Goal: Task Accomplishment & Management: Manage account settings

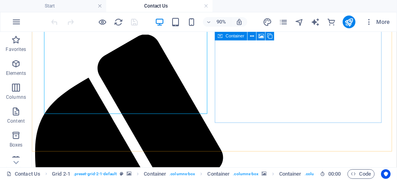
scroll to position [303, 0]
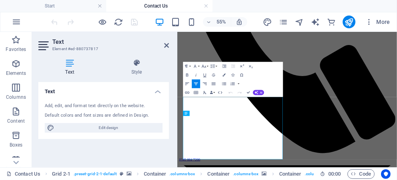
scroll to position [162, 0]
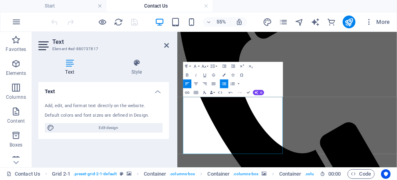
drag, startPoint x: 270, startPoint y: 251, endPoint x: 183, endPoint y: 250, distance: 87.0
click at [197, 84] on icon "button" at bounding box center [195, 83] width 5 height 5
click at [224, 74] on icon "button" at bounding box center [223, 74] width 3 height 3
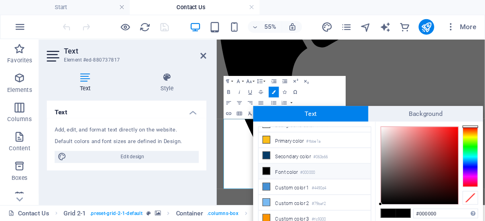
scroll to position [18, 0]
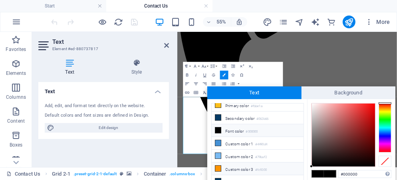
click at [249, 166] on li "Custom color 3 #fc9300" at bounding box center [257, 169] width 92 height 13
type input "#fc9300"
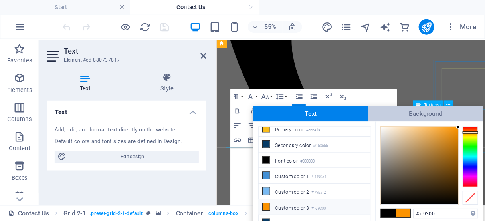
scroll to position [162, 0]
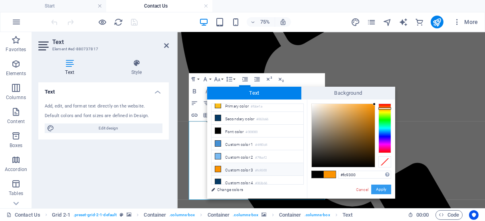
click at [383, 180] on button "Apply" at bounding box center [381, 189] width 20 height 10
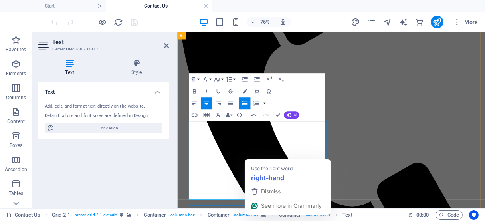
drag, startPoint x: 353, startPoint y: 239, endPoint x: 250, endPoint y: 231, distance: 104.0
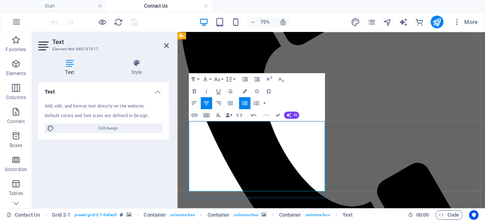
drag, startPoint x: 320, startPoint y: 229, endPoint x: 253, endPoint y: 231, distance: 67.1
copy span "Click to speak to us live"
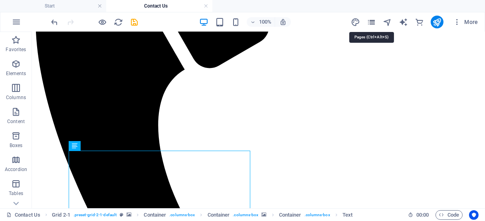
click at [371, 22] on icon "pages" at bounding box center [371, 22] width 9 height 9
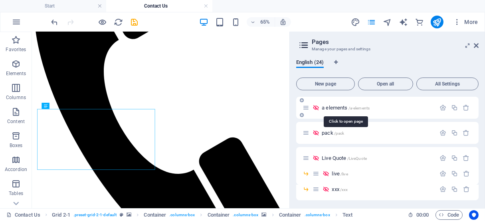
click at [344, 108] on span "a elements /a-elements" at bounding box center [346, 108] width 48 height 6
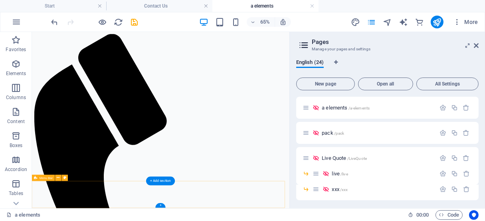
scroll to position [5828, 0]
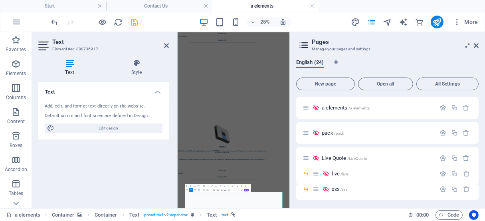
scroll to position [5634, 0]
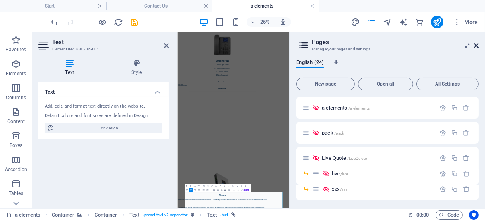
click at [396, 46] on icon at bounding box center [476, 45] width 5 height 6
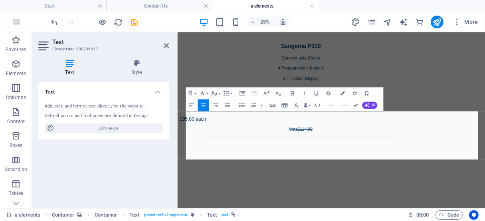
scroll to position [5824, 0]
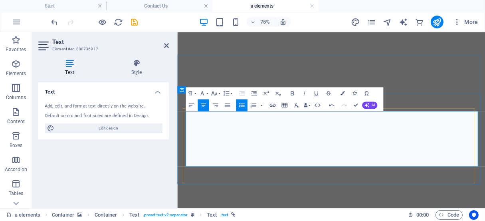
drag, startPoint x: 470, startPoint y: 197, endPoint x: 380, endPoint y: 193, distance: 89.4
drag, startPoint x: 456, startPoint y: 196, endPoint x: 386, endPoint y: 194, distance: 70.6
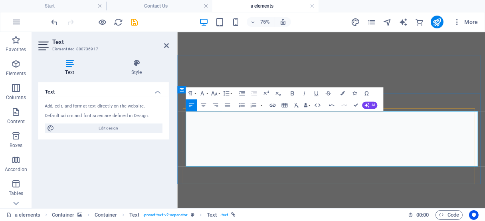
click at [342, 92] on icon "button" at bounding box center [342, 93] width 4 height 4
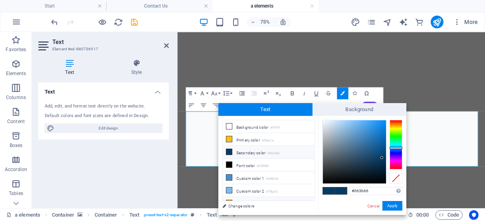
click at [251, 180] on li "Custom color 3 #fc9300" at bounding box center [269, 203] width 92 height 13
type input "#fc9300"
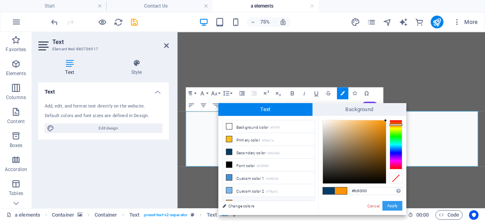
click at [388, 180] on button "Apply" at bounding box center [392, 206] width 20 height 10
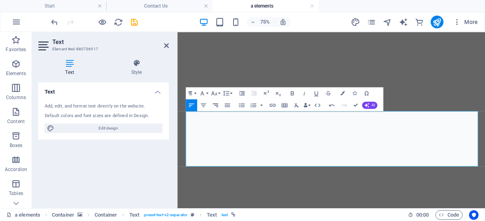
click at [219, 105] on button "Align Right" at bounding box center [215, 105] width 12 height 12
drag, startPoint x: 460, startPoint y: 203, endPoint x: 402, endPoint y: 203, distance: 58.2
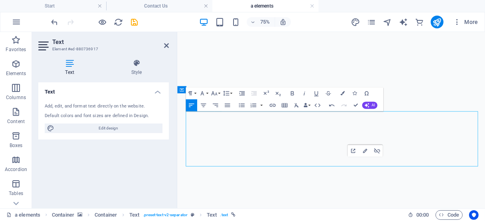
drag, startPoint x: 384, startPoint y: 203, endPoint x: 419, endPoint y: 206, distance: 35.2
drag, startPoint x: 464, startPoint y: 209, endPoint x: 407, endPoint y: 206, distance: 56.3
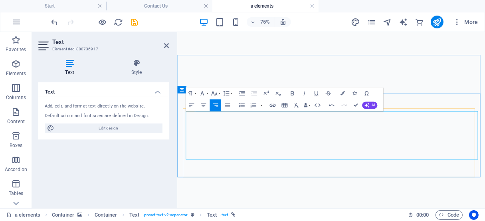
drag, startPoint x: 463, startPoint y: 184, endPoint x: 521, endPoint y: 173, distance: 58.5
drag, startPoint x: 474, startPoint y: 174, endPoint x: 575, endPoint y: 186, distance: 101.2
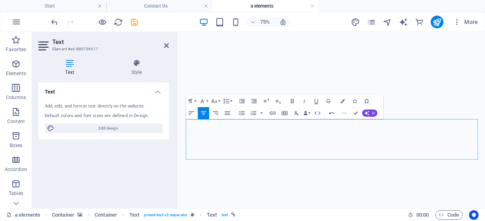
drag, startPoint x: 509, startPoint y: 193, endPoint x: 580, endPoint y: 201, distance: 71.0
click at [290, 101] on icon "button" at bounding box center [291, 101] width 3 height 4
click at [205, 101] on icon "button" at bounding box center [201, 100] width 7 height 7
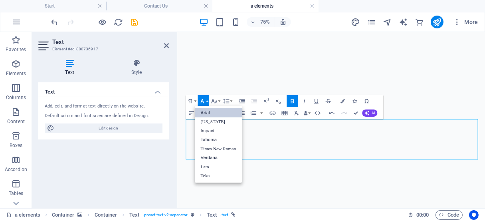
scroll to position [0, 0]
click at [207, 166] on link "Lato" at bounding box center [217, 166] width 47 height 9
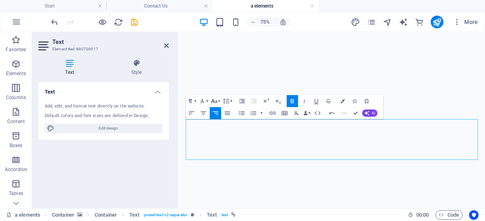
click at [217, 101] on button "Font Size" at bounding box center [215, 101] width 12 height 12
click at [215, 146] on link "12" at bounding box center [214, 148] width 22 height 9
click at [219, 99] on button "Font Size" at bounding box center [215, 101] width 12 height 12
click at [217, 155] on link "14" at bounding box center [214, 157] width 22 height 9
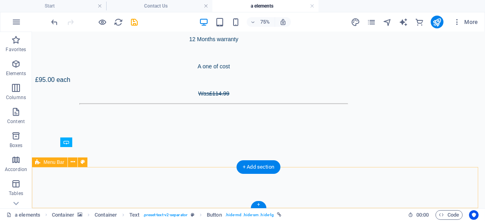
scroll to position [5811, 0]
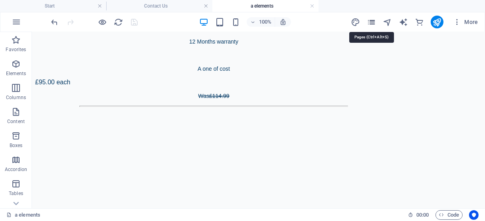
click at [375, 22] on icon "pages" at bounding box center [371, 22] width 9 height 9
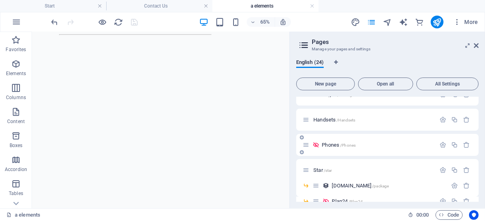
scroll to position [144, 0]
click at [318, 169] on span "Star /star" at bounding box center [322, 170] width 18 height 6
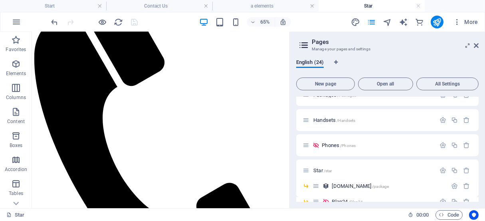
scroll to position [993, 0]
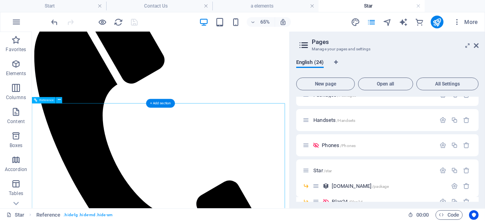
click at [396, 20] on icon "publish" at bounding box center [436, 22] width 9 height 9
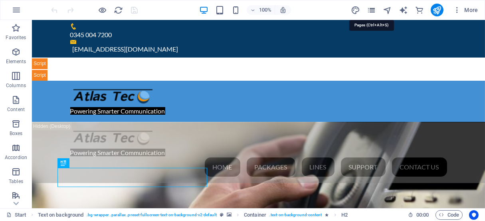
click at [373, 11] on icon "pages" at bounding box center [371, 10] width 9 height 9
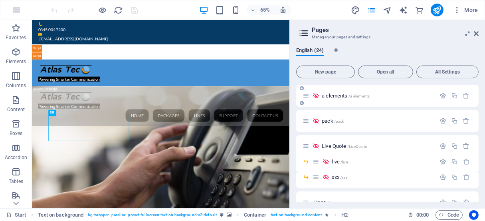
click at [338, 96] on span "a elements /a-elements" at bounding box center [346, 96] width 48 height 6
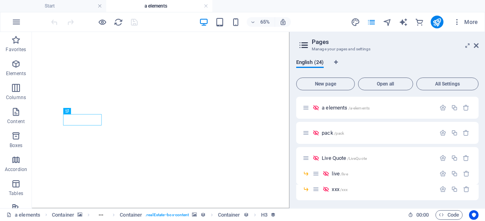
scroll to position [181, 0]
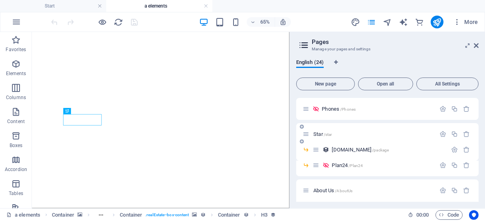
click at [318, 134] on span "Star /star" at bounding box center [322, 134] width 18 height 6
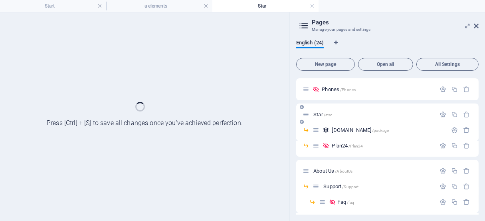
scroll to position [182, 0]
click at [475, 27] on icon at bounding box center [476, 26] width 5 height 6
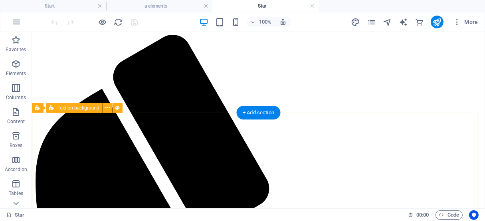
scroll to position [0, 0]
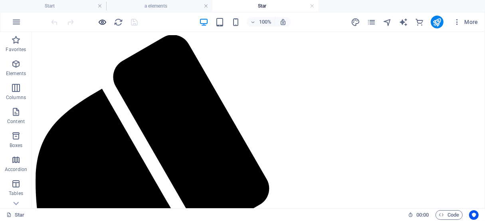
click at [0, 0] on icon "button" at bounding box center [0, 0] width 0 height 0
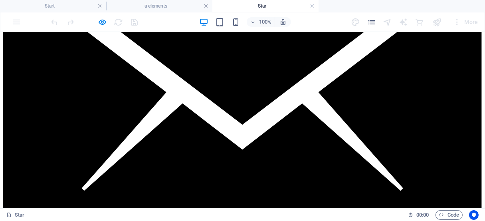
scroll to position [742, 0]
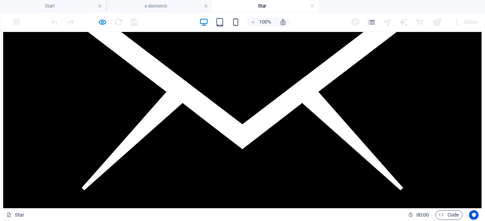
drag, startPoint x: 169, startPoint y: 6, endPoint x: 335, endPoint y: 144, distance: 216.1
click at [169, 6] on h4 "a elements" at bounding box center [159, 6] width 106 height 9
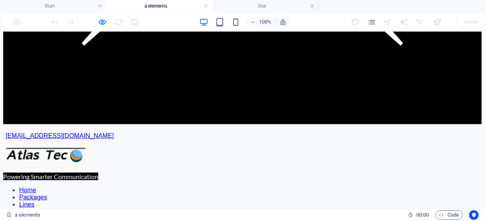
scroll to position [3753, 0]
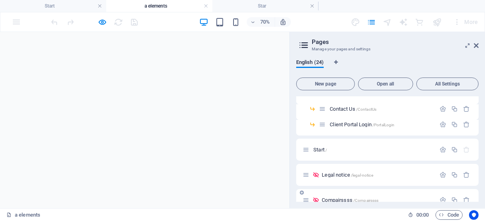
scroll to position [308, 0]
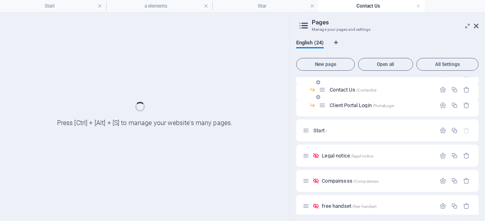
scroll to position [0, 0]
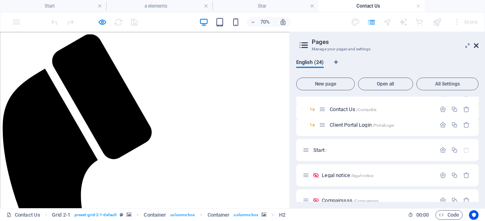
click at [0, 0] on icon at bounding box center [0, 0] width 0 height 0
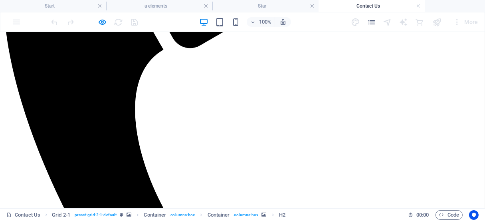
scroll to position [197, 0]
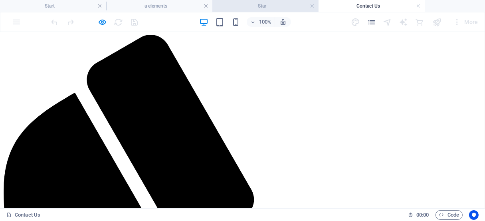
click at [267, 4] on h4 "Star" at bounding box center [265, 6] width 106 height 9
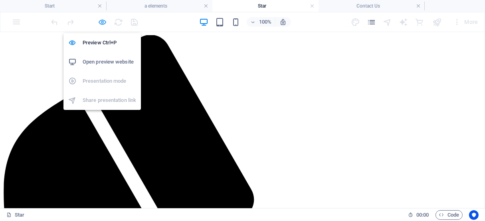
click at [0, 0] on icon "button" at bounding box center [0, 0] width 0 height 0
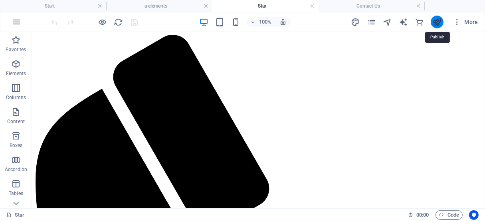
click at [0, 0] on icon "publish" at bounding box center [0, 0] width 0 height 0
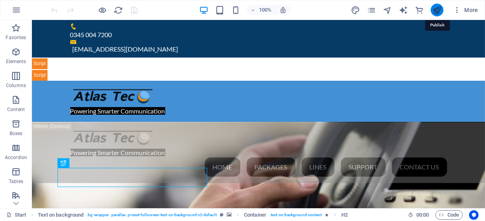
click at [435, 10] on icon "publish" at bounding box center [436, 10] width 9 height 9
click at [373, 10] on icon "pages" at bounding box center [371, 10] width 9 height 9
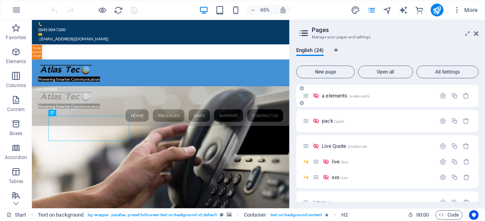
click at [343, 95] on span "a elements /a-elements" at bounding box center [346, 96] width 48 height 6
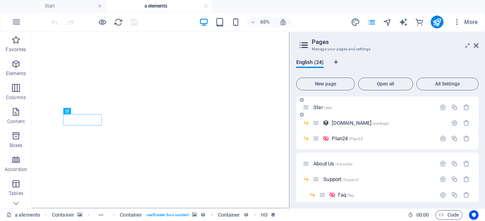
scroll to position [150, 0]
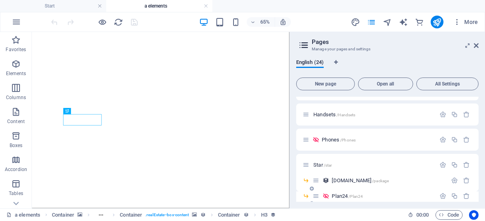
click at [326, 165] on span "/star" at bounding box center [328, 165] width 8 height 4
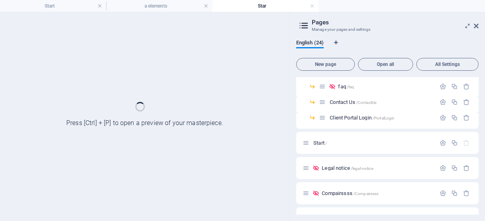
scroll to position [293, 0]
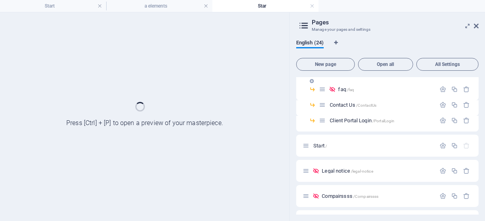
click at [0, 0] on div "Support /Support" at bounding box center [0, 0] width 0 height 0
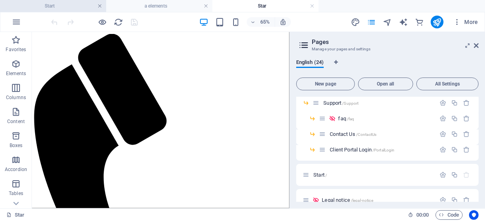
scroll to position [0, 0]
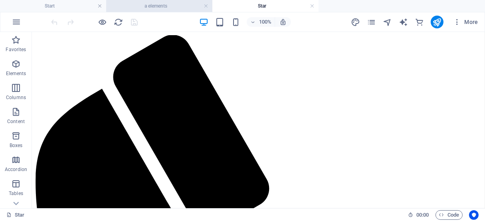
click at [171, 8] on h4 "a elements" at bounding box center [159, 6] width 106 height 9
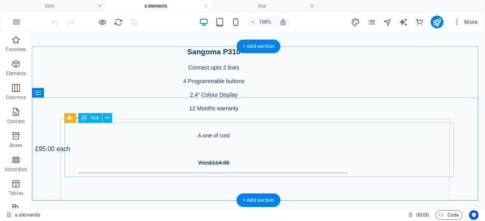
scroll to position [5778, 0]
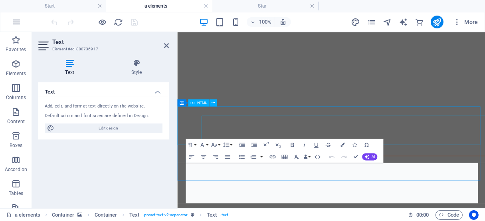
scroll to position [5724, 0]
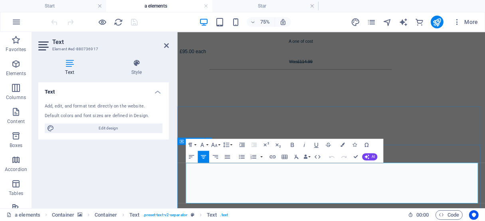
drag, startPoint x: 546, startPoint y: 257, endPoint x: 578, endPoint y: 257, distance: 32.3
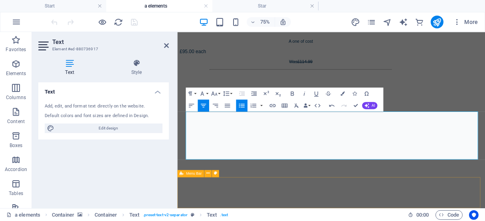
scroll to position [5792, 0]
drag, startPoint x: 452, startPoint y: 186, endPoint x: 521, endPoint y: 190, distance: 69.1
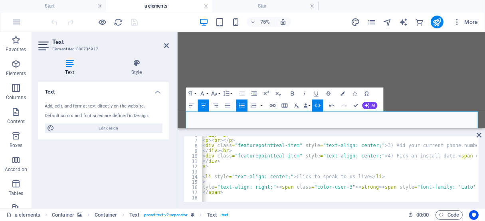
scroll to position [0, 0]
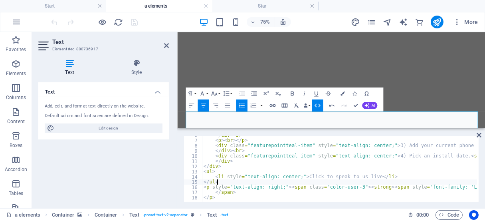
type textarea "<ul>"
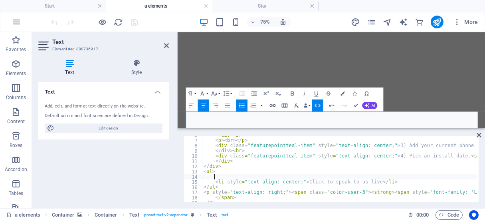
scroll to position [0, 0]
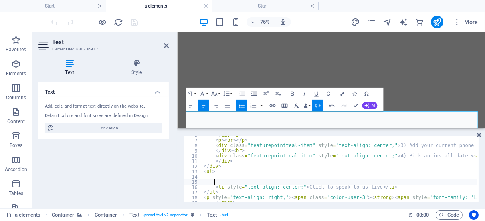
paste textarea "<a onclick="$ZSIQChatWindow.openChatWindow()">Click to speak to us now;</a>"
type textarea "<a onclick="$ZSIQChatWindow.openChatWindow()">Click to speak to us now;</a>"
click at [167, 45] on icon at bounding box center [166, 45] width 5 height 6
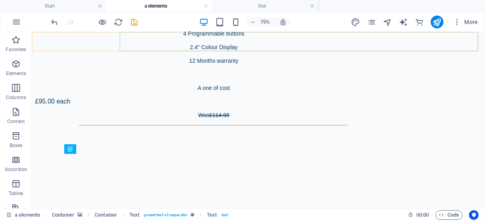
scroll to position [5713, 0]
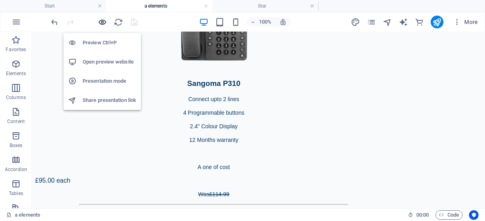
click at [104, 21] on icon "button" at bounding box center [102, 22] width 9 height 9
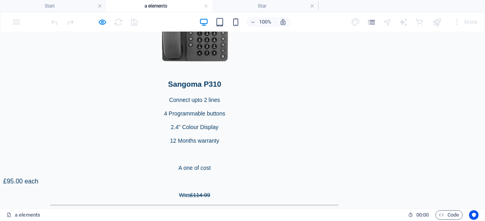
scroll to position [3709, 0]
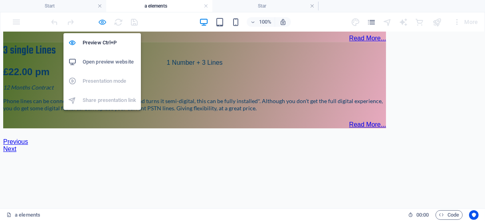
click at [102, 21] on icon "button" at bounding box center [102, 22] width 9 height 9
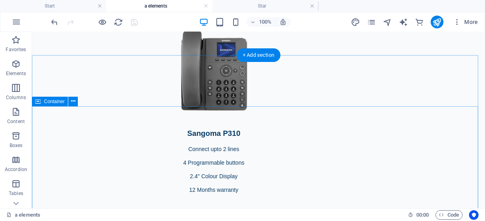
scroll to position [5788, 0]
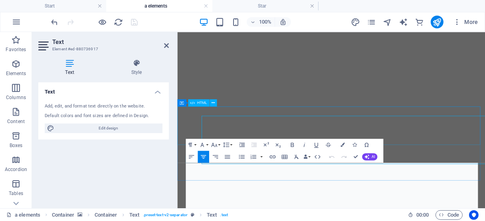
scroll to position [5724, 0]
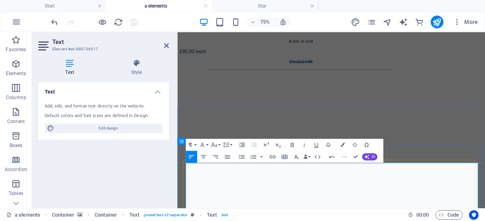
drag, startPoint x: 471, startPoint y: 243, endPoint x: 393, endPoint y: 244, distance: 77.4
click at [343, 142] on icon "button" at bounding box center [342, 144] width 4 height 4
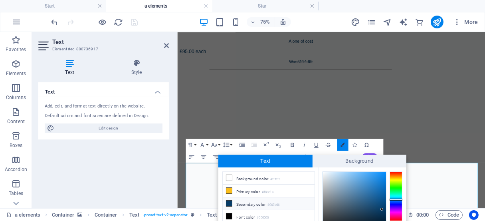
scroll to position [45, 0]
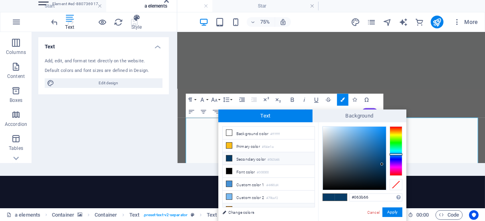
click at [281, 203] on li "Custom color 3 #fc9300" at bounding box center [269, 209] width 92 height 13
type input "#fc9300"
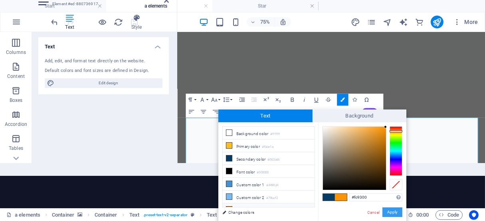
click at [396, 208] on button "Apply" at bounding box center [392, 212] width 20 height 10
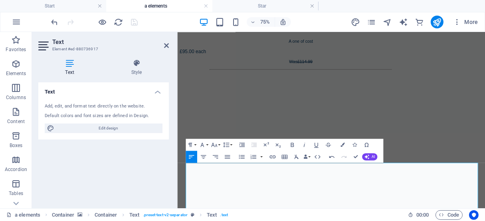
scroll to position [0, 0]
click at [226, 157] on icon "button" at bounding box center [226, 156] width 7 height 7
click at [230, 157] on icon "button" at bounding box center [226, 156] width 7 height 7
click at [205, 156] on icon "button" at bounding box center [202, 156] width 7 height 7
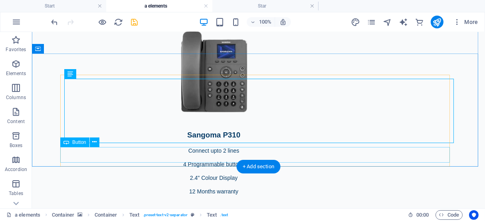
scroll to position [5788, 0]
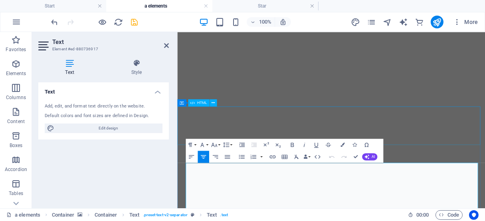
scroll to position [5724, 0]
drag, startPoint x: 530, startPoint y: 245, endPoint x: 450, endPoint y: 241, distance: 80.3
click at [294, 145] on icon "button" at bounding box center [291, 144] width 7 height 7
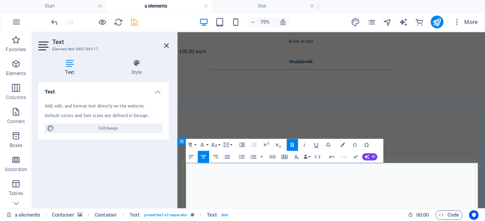
drag, startPoint x: 522, startPoint y: 255, endPoint x: 473, endPoint y: 254, distance: 48.7
drag, startPoint x: 353, startPoint y: 7, endPoint x: 137, endPoint y: 21, distance: 216.7
click at [137, 21] on icon "save" at bounding box center [134, 22] width 9 height 9
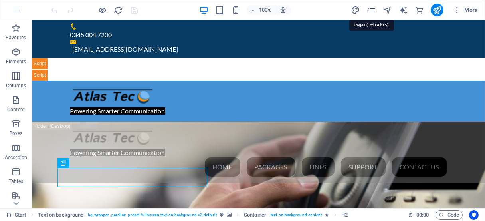
click at [370, 10] on icon "pages" at bounding box center [371, 10] width 9 height 9
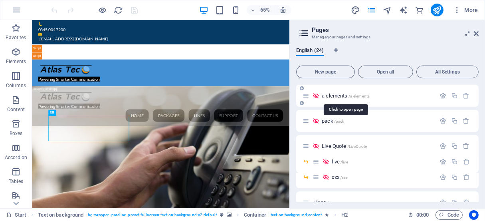
click at [334, 95] on span "a elements /a-elements" at bounding box center [346, 96] width 48 height 6
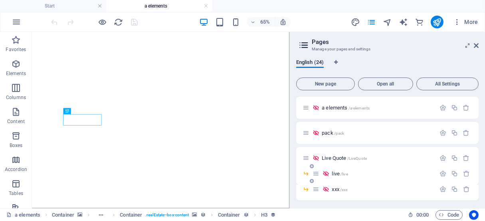
scroll to position [128, 0]
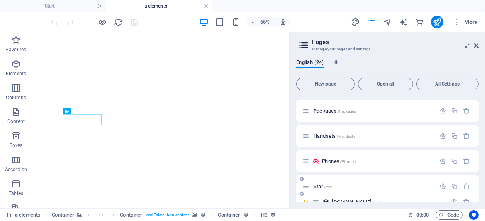
click at [322, 186] on span "Star /star" at bounding box center [322, 186] width 18 height 6
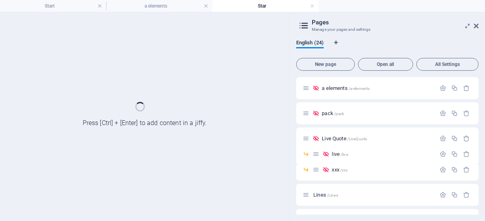
scroll to position [0, 0]
click at [0, 0] on icon at bounding box center [0, 0] width 0 height 0
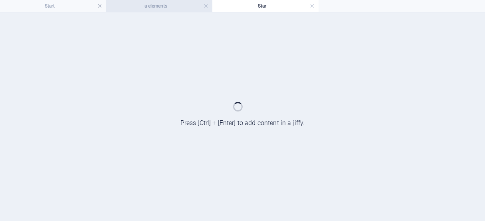
click at [164, 6] on h4 "a elements" at bounding box center [159, 6] width 106 height 9
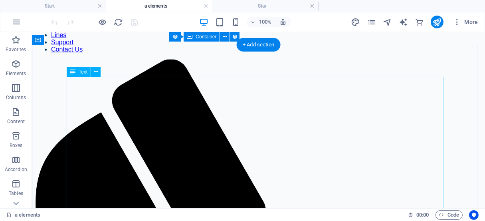
scroll to position [5821, 0]
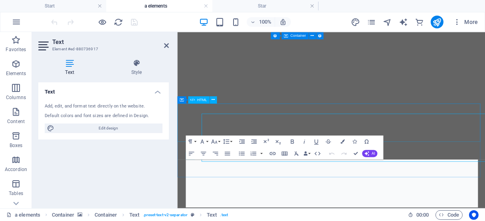
scroll to position [5760, 0]
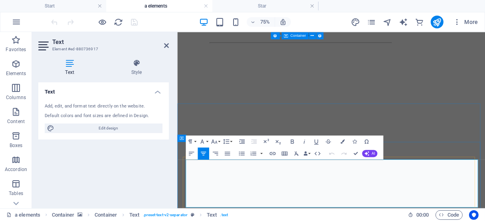
click at [0, 0] on icon "button" at bounding box center [0, 0] width 0 height 0
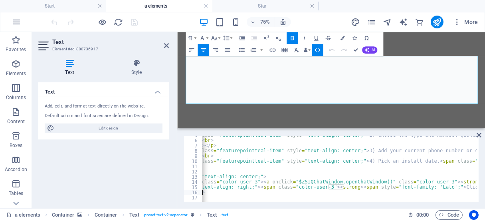
scroll to position [0, 31]
drag, startPoint x: 390, startPoint y: 188, endPoint x: 219, endPoint y: 186, distance: 170.4
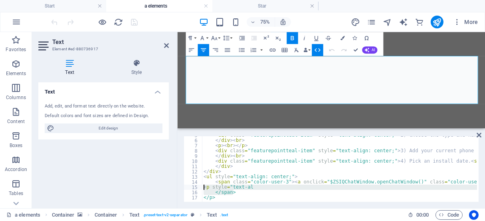
drag, startPoint x: 238, startPoint y: 191, endPoint x: 203, endPoint y: 189, distance: 34.8
type textarea "<p style="text-al </span>"
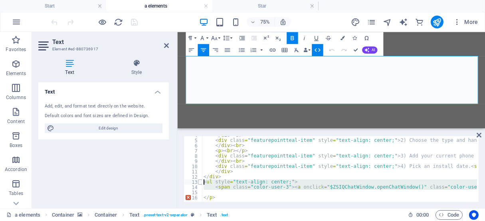
drag, startPoint x: 210, startPoint y: 190, endPoint x: 201, endPoint y: 184, distance: 10.9
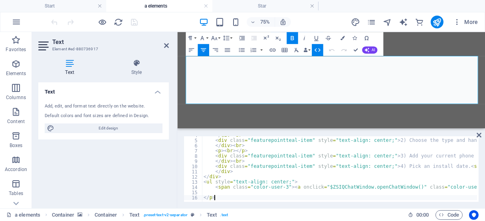
type textarea "<"
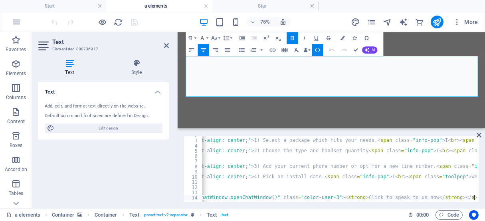
scroll to position [9, 0]
drag, startPoint x: 450, startPoint y: 179, endPoint x: 460, endPoint y: 185, distance: 11.6
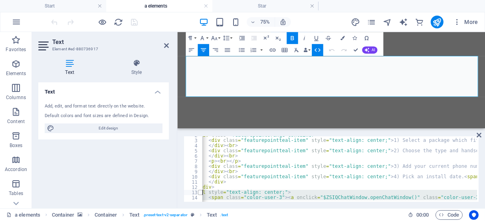
scroll to position [0, 0]
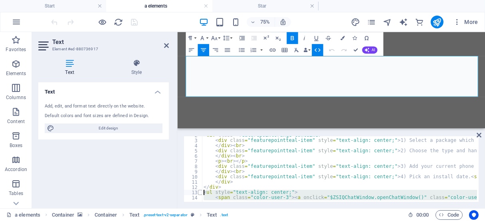
drag, startPoint x: 332, startPoint y: 197, endPoint x: 198, endPoint y: 191, distance: 134.2
type textarea "<ul style="text-align: center;"> <span class="color-user-3"><a onclick="$ZSIQCh…"
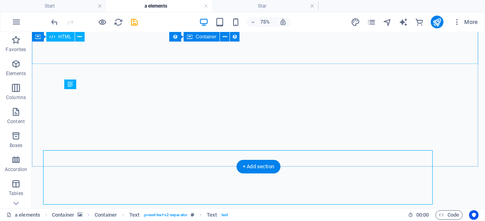
scroll to position [5811, 0]
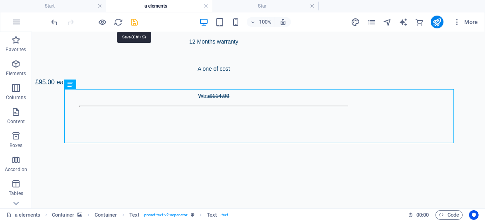
click at [137, 21] on icon "save" at bounding box center [134, 22] width 9 height 9
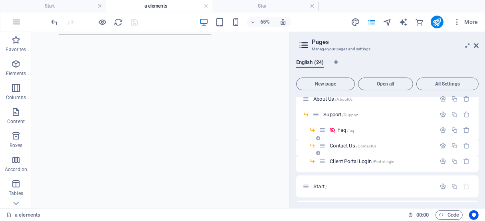
scroll to position [272, 0]
click at [339, 147] on span "Contact Us /ContactUs" at bounding box center [353, 146] width 47 height 6
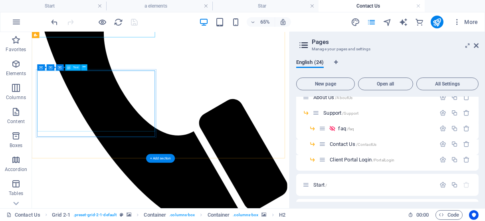
scroll to position [222, 0]
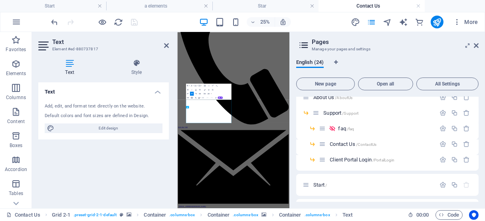
scroll to position [11, 0]
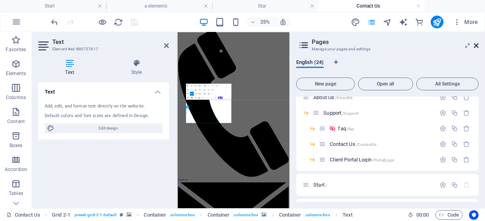
click at [476, 45] on icon at bounding box center [476, 45] width 5 height 6
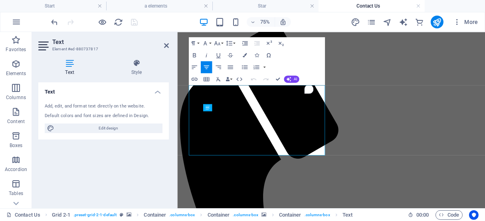
scroll to position [210, 0]
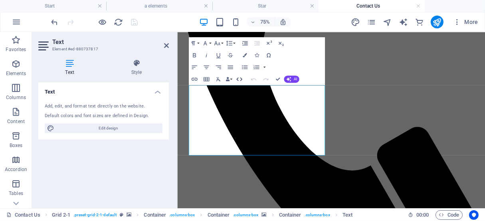
click at [239, 79] on icon "button" at bounding box center [239, 78] width 7 height 7
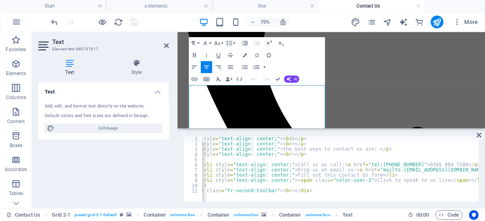
scroll to position [0, 10]
type textarea "<li style="text-align: center;">Fill out this Contact Us form</li>"
click at [388, 174] on div "< p style = "text-align: center;" > < br > </ p > < p style = "text-align: cent…" at bounding box center [453, 173] width 525 height 74
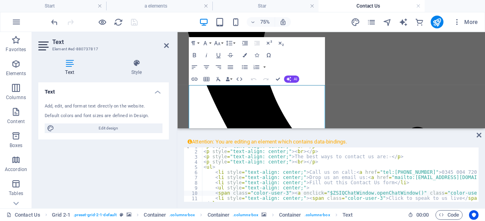
scroll to position [3, 0]
click at [478, 187] on div "Attention: You are editing an element which contains data-bindings. <span class…" at bounding box center [331, 169] width 308 height 78
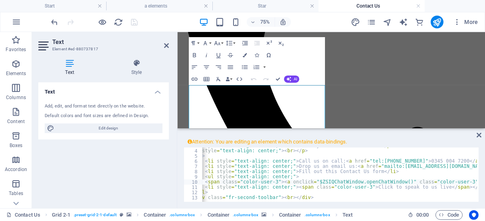
scroll to position [0, 10]
type textarea "<div class="fr-second-toolbar"><br></div>"
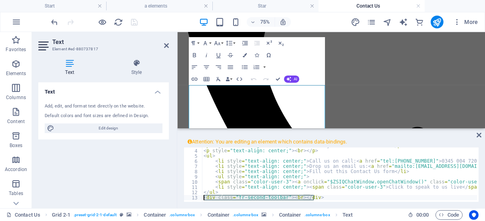
drag, startPoint x: 309, startPoint y: 197, endPoint x: 199, endPoint y: 199, distance: 109.3
click at [199, 199] on div "<div class="fr-second-toolbar"><br></div> 3 4 5 6 7 8 9 10 11 12 13 < p style =…" at bounding box center [331, 174] width 295 height 54
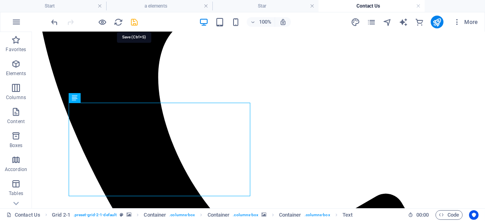
click at [134, 20] on icon "save" at bounding box center [134, 22] width 9 height 9
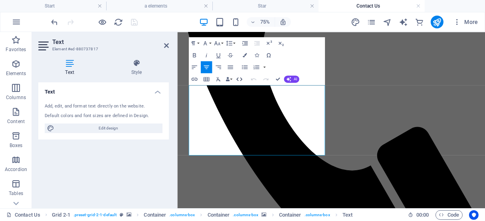
drag, startPoint x: 236, startPoint y: 80, endPoint x: 101, endPoint y: 92, distance: 135.3
click at [236, 80] on icon "button" at bounding box center [239, 78] width 7 height 7
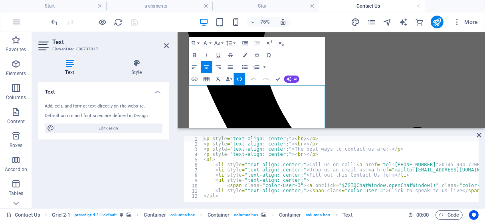
type textarea "<li style="text-align: center;">Fill out this Contact Us form</li>"
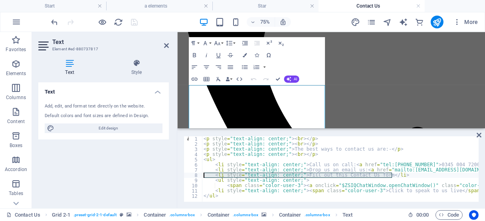
drag, startPoint x: 399, startPoint y: 173, endPoint x: 199, endPoint y: 176, distance: 199.9
click at [199, 176] on div "<li style="text-align: center;">Fill out this Contact Us form</li> [PHONE_NUMBE…" at bounding box center [331, 168] width 295 height 65
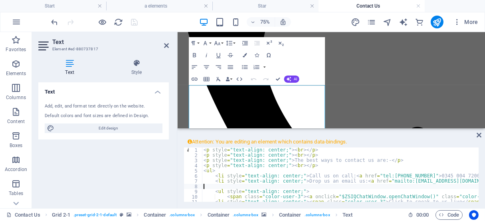
type textarea "<li style="text-align: center;">Drop us an email us: <a href="mailto:[EMAIL_ADD…"
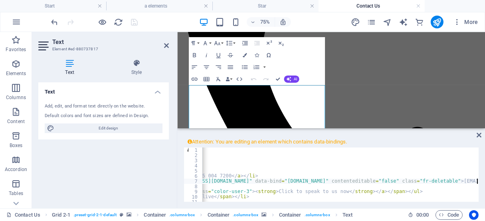
scroll to position [0, 248]
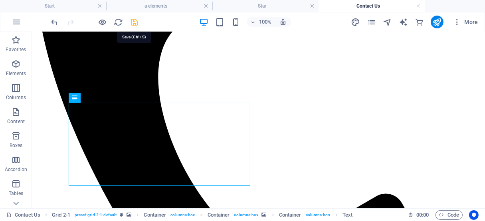
click at [136, 20] on icon "save" at bounding box center [134, 22] width 9 height 9
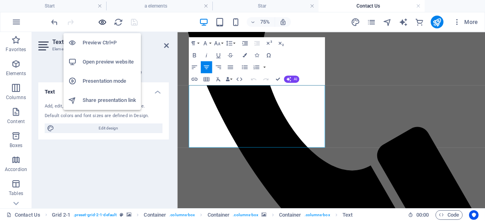
click at [101, 21] on icon "button" at bounding box center [102, 22] width 9 height 9
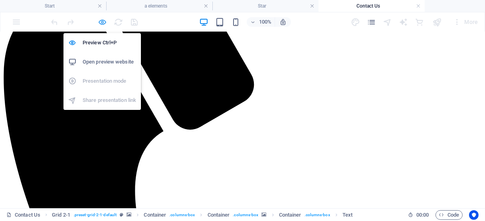
click at [106, 23] on icon "button" at bounding box center [102, 22] width 9 height 9
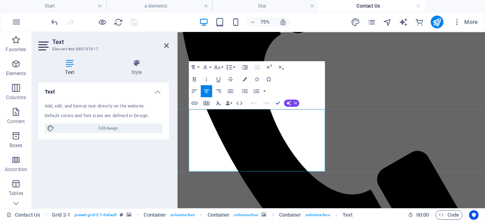
scroll to position [178, 0]
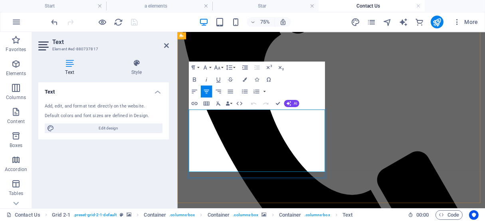
click at [239, 102] on icon "button" at bounding box center [239, 103] width 7 height 7
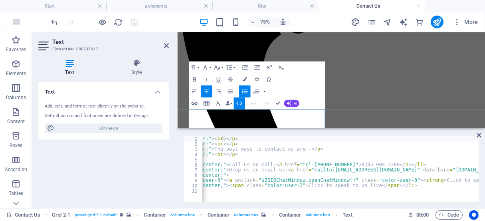
scroll to position [0, 80]
type textarea "<li style="text-align: center;"><span class="color-user-3">Click to speak to us…"
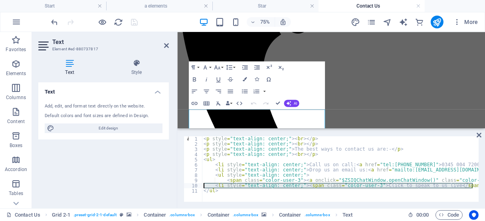
scroll to position [0, 0]
drag, startPoint x: 385, startPoint y: 185, endPoint x: 193, endPoint y: 185, distance: 191.9
click at [193, 185] on div "<li style="text-align: center;"><span class="color-user-3">Click to speak to us…" at bounding box center [331, 168] width 295 height 65
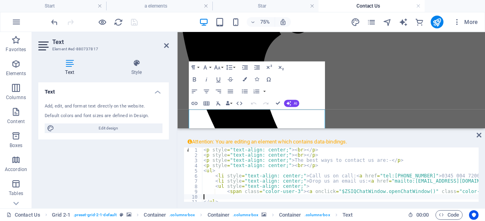
type textarea "<span class="color-user-3"><a onclick="$ZSIQChatWindow.openChatWindow()" class=…"
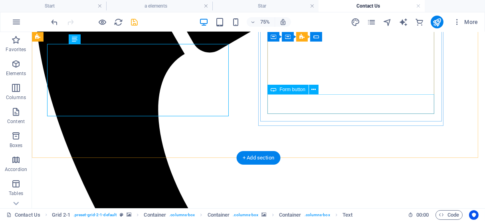
scroll to position [269, 0]
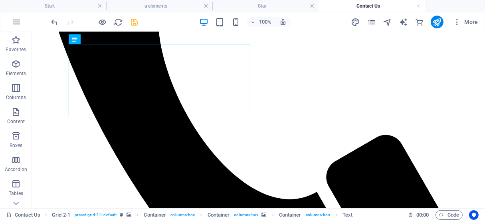
click at [135, 20] on icon "save" at bounding box center [134, 22] width 9 height 9
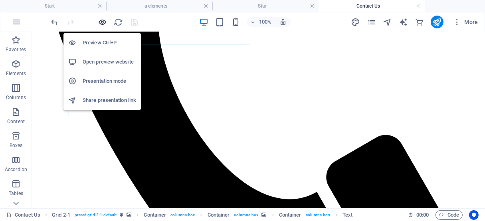
click at [104, 21] on icon "button" at bounding box center [102, 22] width 9 height 9
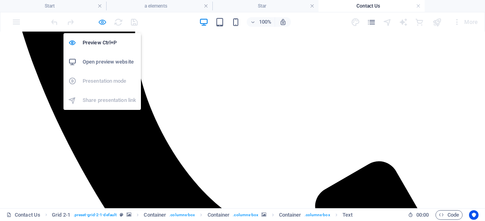
scroll to position [176, 0]
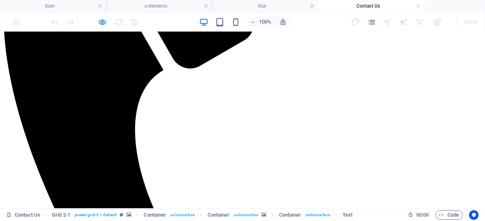
click at [104, 21] on icon "button" at bounding box center [102, 22] width 9 height 9
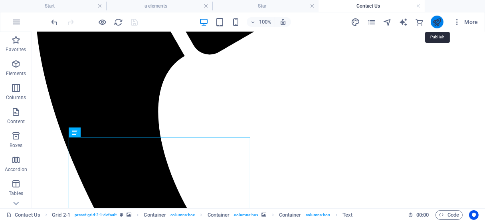
click at [441, 21] on icon "publish" at bounding box center [436, 22] width 9 height 9
